Goal: Transaction & Acquisition: Subscribe to service/newsletter

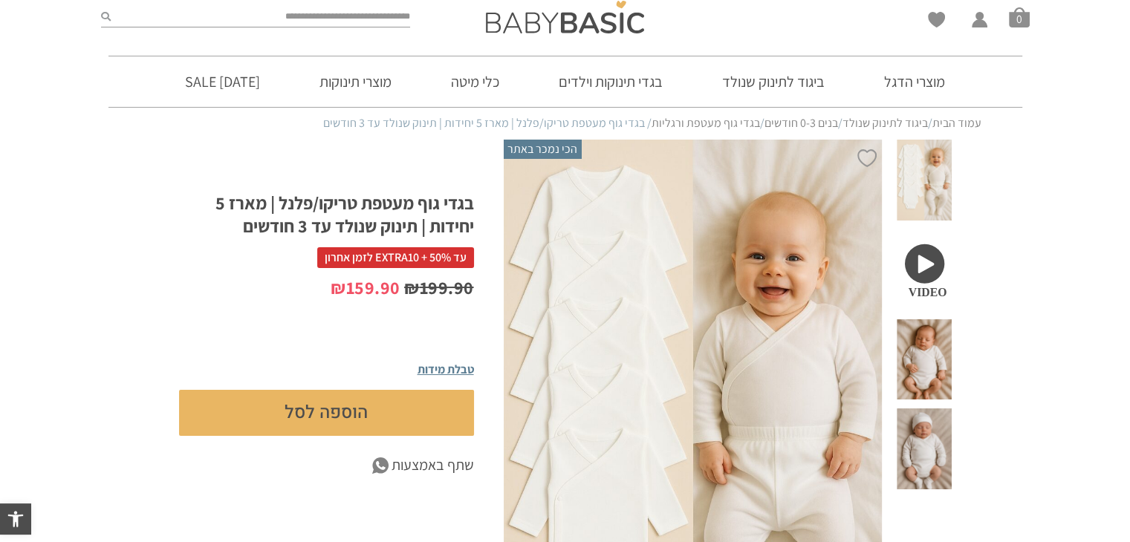
click at [600, 138] on link "בנים 0-3 חודשים" at bounding box center [564, 122] width 212 height 31
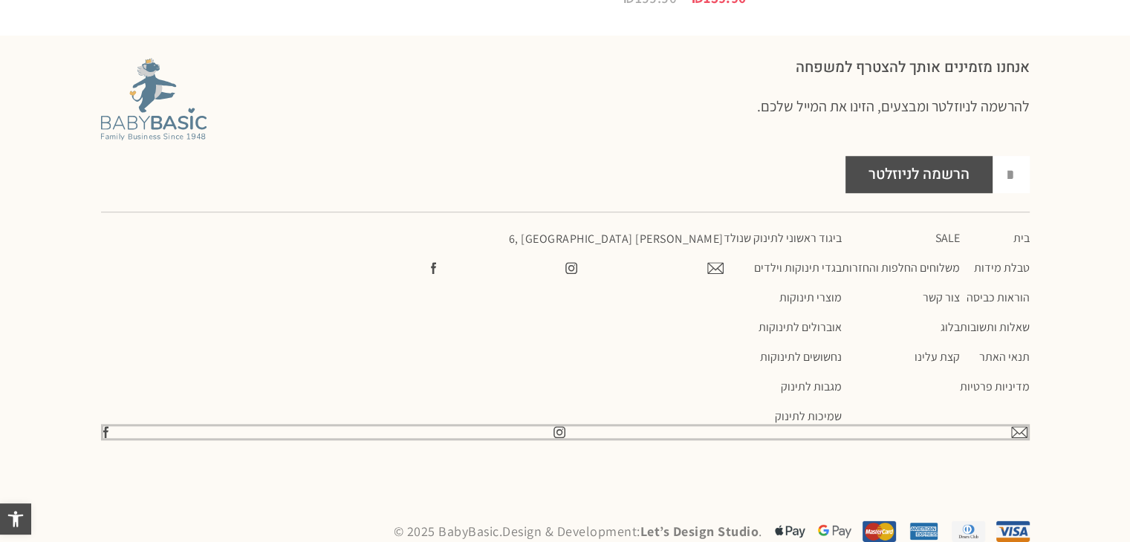
scroll to position [1199, 0]
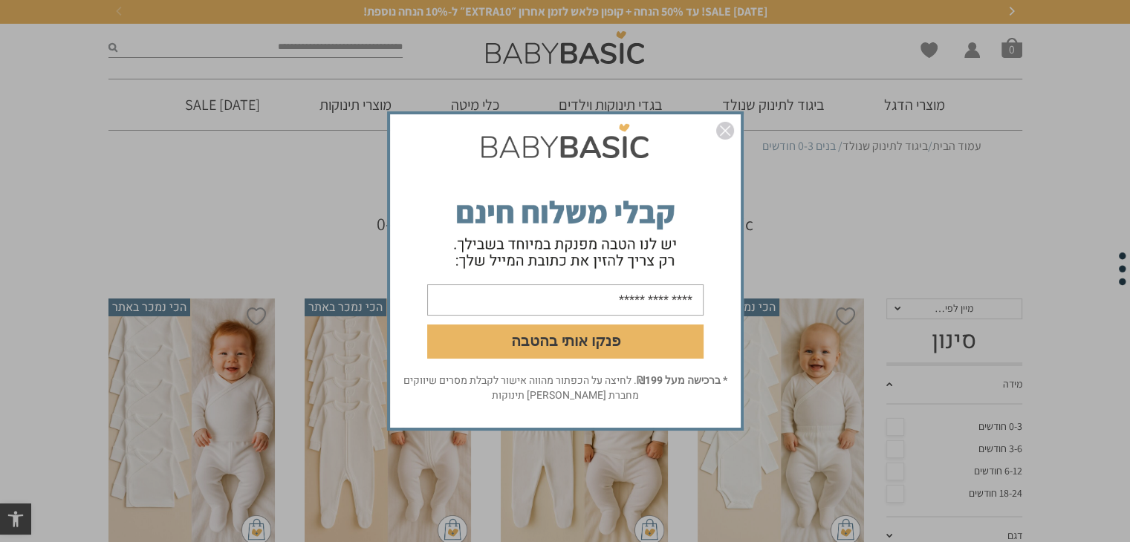
click at [288, 176] on div "פנקו אותי בהטבה * ברכישה מעל ₪199 . לחיצה על הכפתור מהווה אישור לקבלת מסרים שיו…" at bounding box center [565, 271] width 1130 height 542
click at [908, 271] on div "פנקו אותי בהטבה * ברכישה מעל ₪199 . לחיצה על הכפתור מהווה אישור לקבלת מסרים שיו…" at bounding box center [565, 271] width 1130 height 542
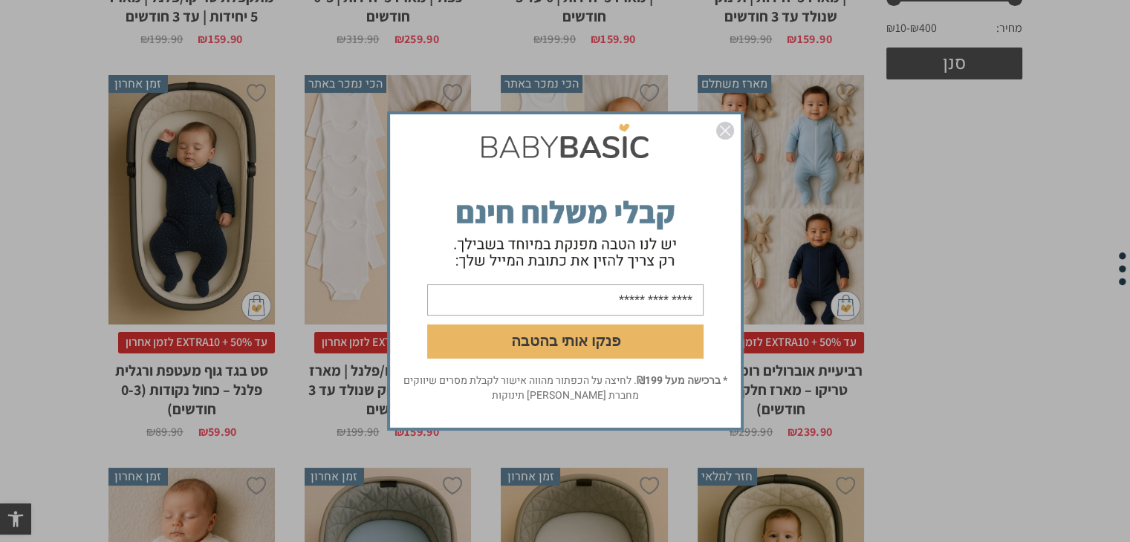
scroll to position [492, 0]
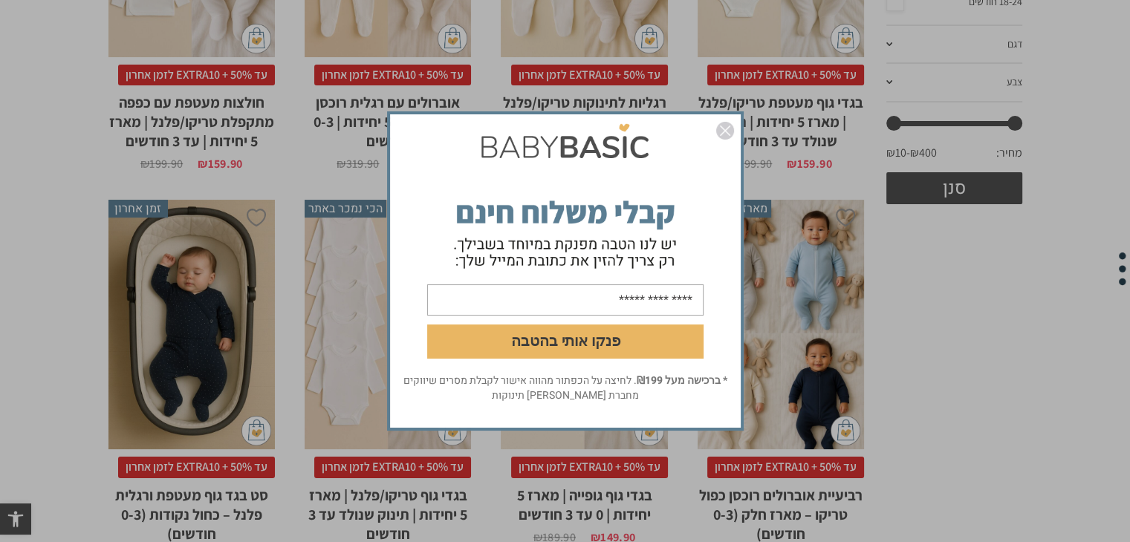
click at [588, 305] on input "email" at bounding box center [565, 300] width 276 height 31
type input "**********"
click at [660, 339] on button "פנקו אותי בהטבה" at bounding box center [565, 342] width 276 height 34
click at [726, 124] on img "סגור" at bounding box center [725, 131] width 18 height 18
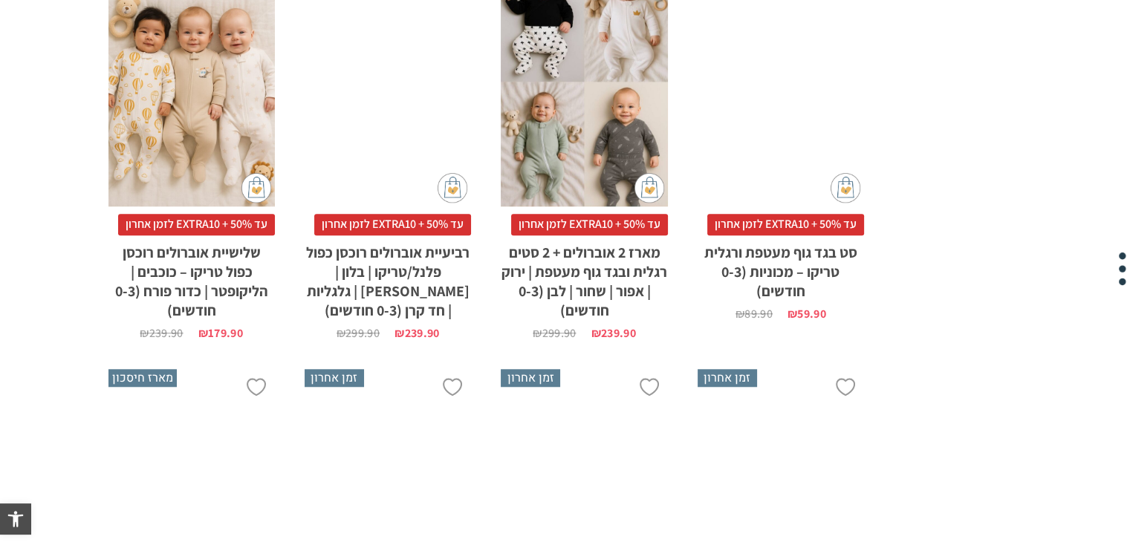
scroll to position [1562, 0]
